Goal: Find specific page/section: Find specific page/section

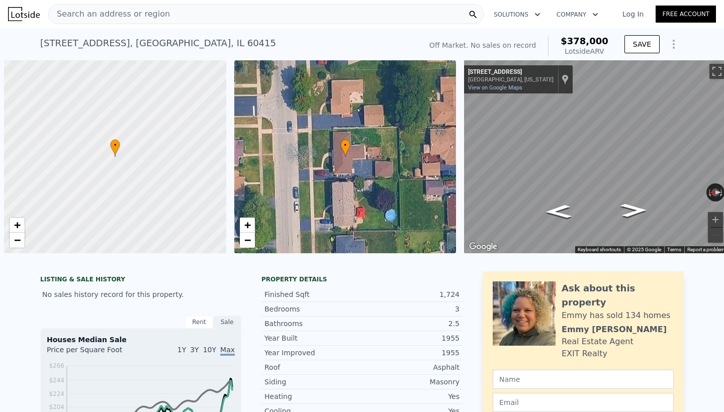
scroll to position [0, 4]
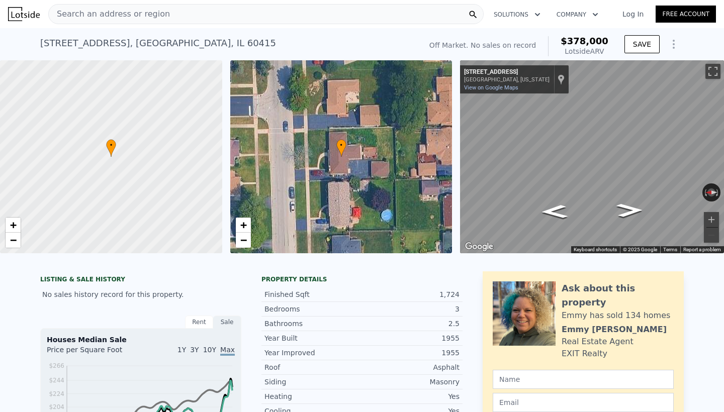
click at [174, 17] on div "Search an address or region" at bounding box center [265, 14] width 435 height 20
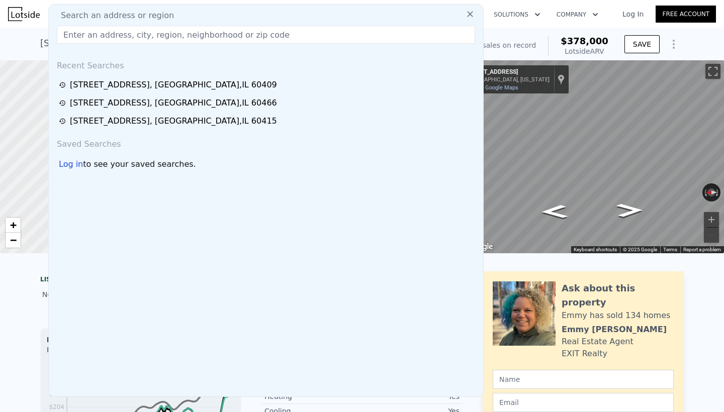
type input "1808 [STREET_ADDRESS]"
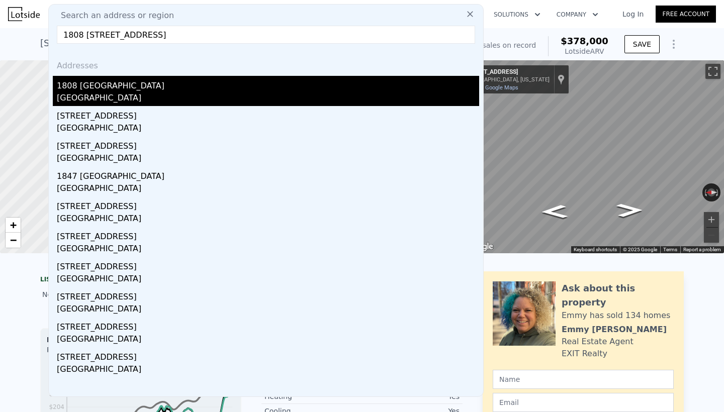
click at [99, 85] on div "1808 [GEOGRAPHIC_DATA]" at bounding box center [268, 84] width 422 height 16
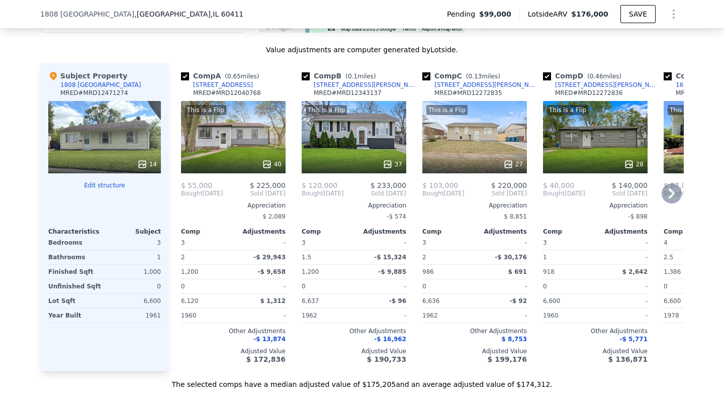
scroll to position [1017, 0]
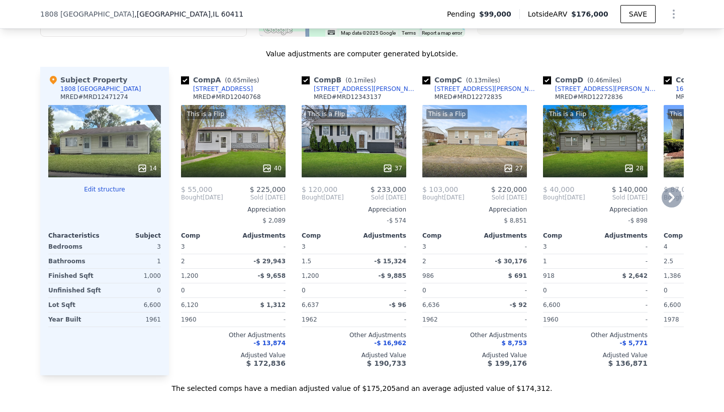
click at [187, 79] on input "checkbox" at bounding box center [185, 80] width 8 height 8
checkbox input "false"
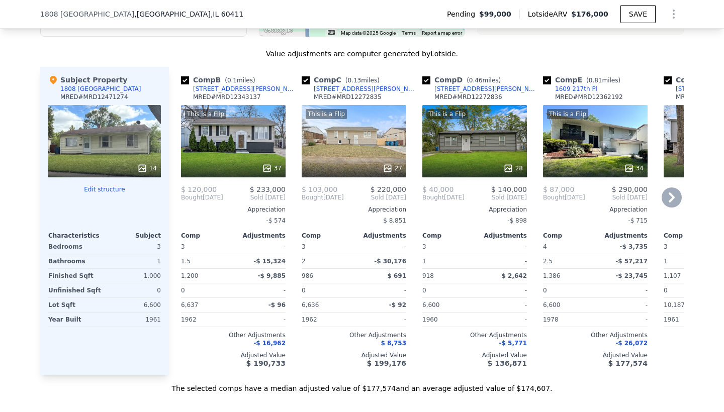
click at [308, 79] on input "checkbox" at bounding box center [306, 80] width 8 height 8
checkbox input "false"
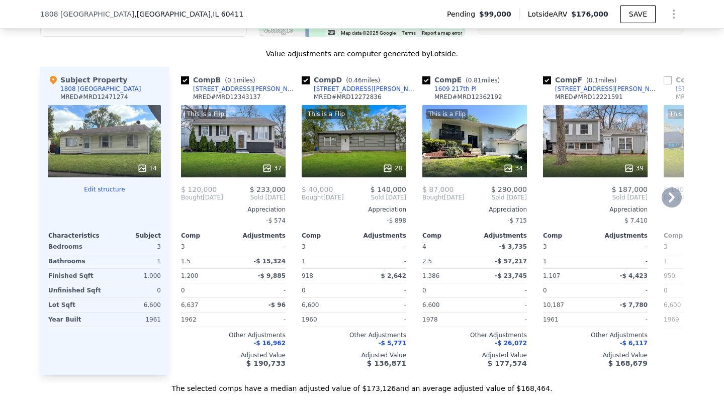
click at [545, 79] on input "checkbox" at bounding box center [547, 80] width 8 height 8
checkbox input "false"
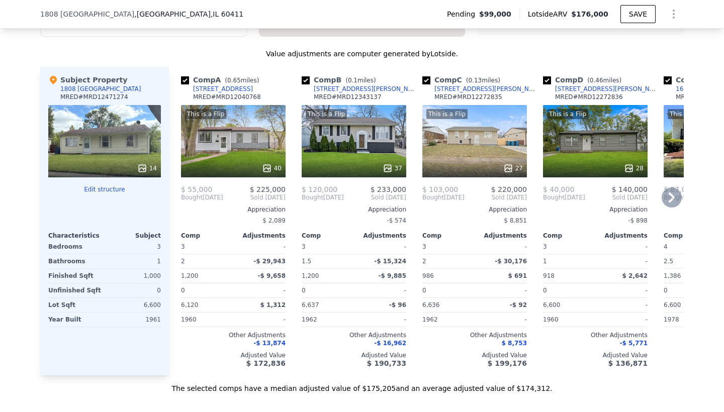
checkbox input "true"
click at [184, 80] on input "checkbox" at bounding box center [185, 80] width 8 height 8
checkbox input "false"
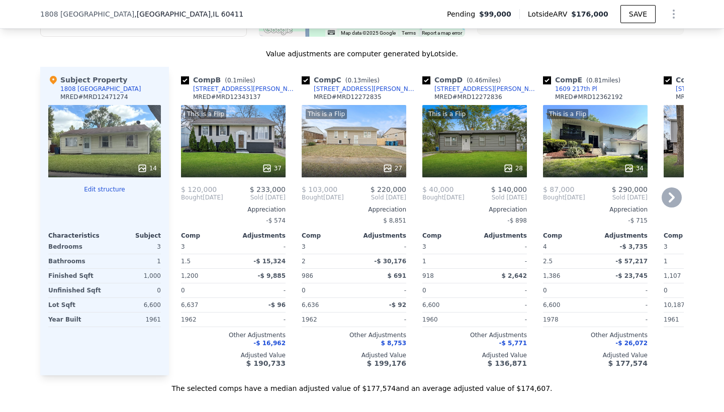
click at [184, 80] on input "checkbox" at bounding box center [185, 80] width 8 height 8
checkbox input "false"
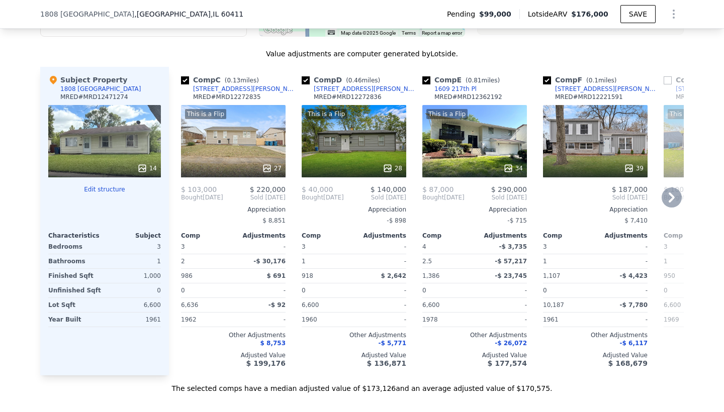
click at [184, 80] on input "checkbox" at bounding box center [185, 80] width 8 height 8
checkbox input "false"
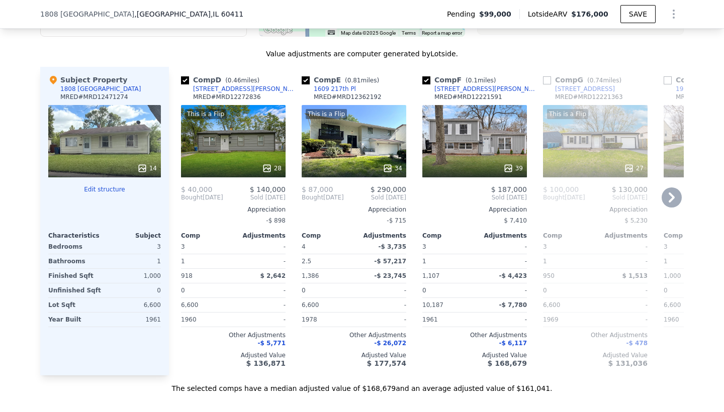
click at [184, 80] on input "checkbox" at bounding box center [185, 80] width 8 height 8
checkbox input "false"
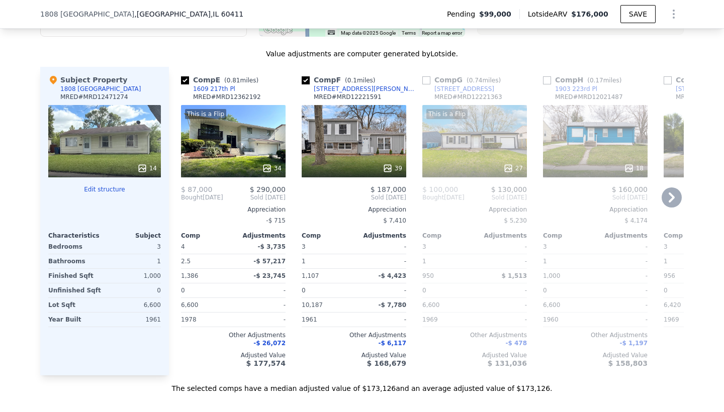
click at [184, 80] on input "checkbox" at bounding box center [185, 80] width 8 height 8
checkbox input "false"
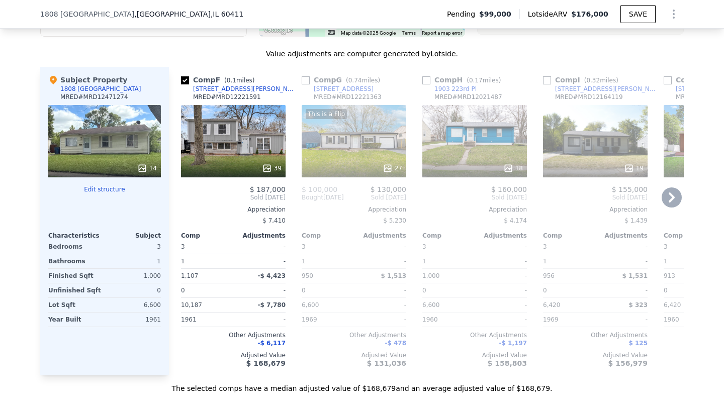
click at [184, 80] on input "checkbox" at bounding box center [185, 80] width 8 height 8
click at [186, 79] on input "checkbox" at bounding box center [185, 80] width 8 height 8
checkbox input "true"
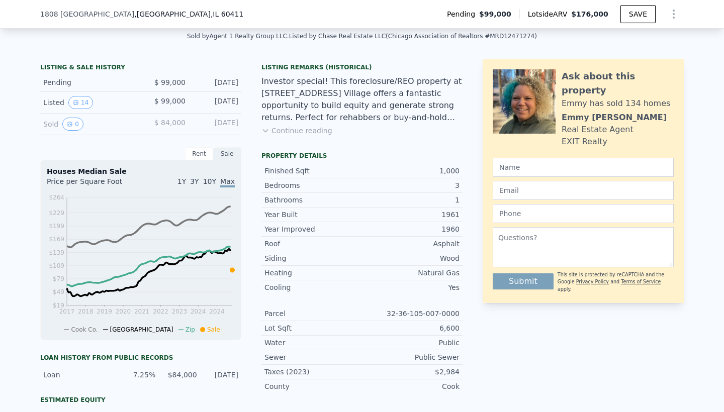
scroll to position [225, 0]
